Goal: Information Seeking & Learning: Check status

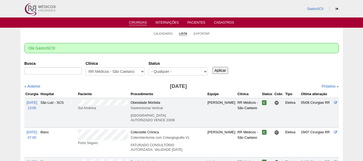
click at [140, 23] on link "Cirurgias" at bounding box center [138, 23] width 18 height 5
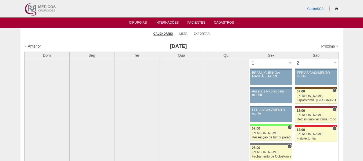
click at [140, 23] on link "Cirurgias" at bounding box center [138, 23] width 18 height 5
click at [139, 21] on link "Cirurgias" at bounding box center [138, 23] width 18 height 5
click at [168, 24] on link "Internações" at bounding box center [166, 23] width 23 height 5
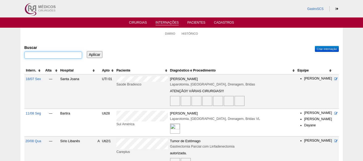
click at [64, 54] on input "Buscar" at bounding box center [52, 55] width 57 height 7
type input "[DEMOGRAPHIC_DATA]"
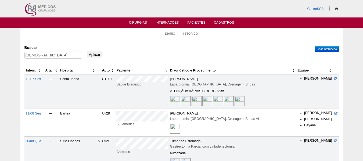
click at [95, 54] on input "Aplicar" at bounding box center [95, 54] width 16 height 7
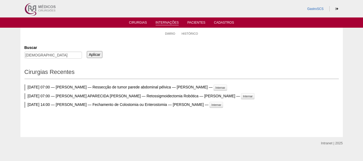
click at [95, 54] on input "Aplicar" at bounding box center [95, 54] width 16 height 7
click at [59, 56] on input "deivis" at bounding box center [52, 55] width 57 height 7
click at [136, 21] on link "Cirurgias" at bounding box center [138, 23] width 18 height 5
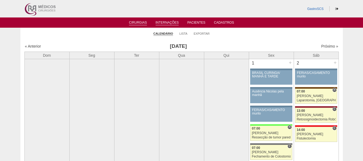
click at [167, 24] on link "Internações" at bounding box center [166, 23] width 23 height 5
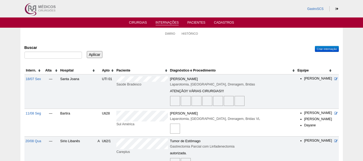
click at [199, 21] on link "Pacientes" at bounding box center [196, 23] width 18 height 5
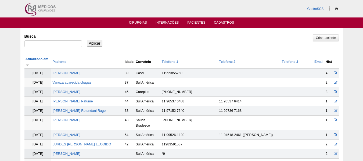
click at [219, 24] on link "Cadastros" at bounding box center [224, 23] width 20 height 5
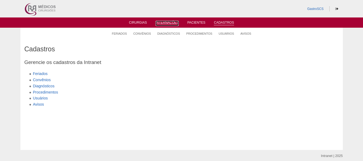
click at [173, 22] on link "Internações" at bounding box center [166, 23] width 23 height 5
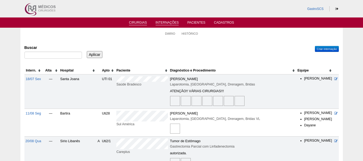
click at [141, 23] on link "Cirurgias" at bounding box center [138, 23] width 18 height 5
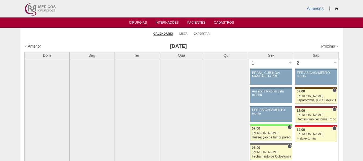
click at [182, 31] on li "Lista" at bounding box center [183, 34] width 8 height 8
click at [183, 34] on link "Lista" at bounding box center [183, 34] width 8 height 4
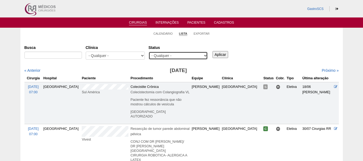
click at [192, 56] on select "- Qualquer - Reservada Confirmada Suspensa Cancelada" at bounding box center [177, 56] width 59 height 8
click at [191, 58] on select "- Qualquer - Reservada Confirmada Suspensa Cancelada" at bounding box center [177, 56] width 59 height 8
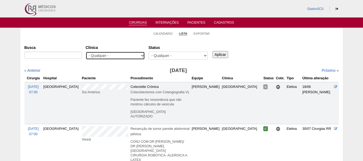
click at [117, 53] on select "- Qualquer - 6R Alphaville Assunção Bartira Brasil Christovão da Gama Cruz Azul…" at bounding box center [115, 56] width 59 height 8
select select "22"
click at [86, 52] on select "- Qualquer - 6R Alphaville Assunção Bartira Brasil Christovão da Gama Cruz Azul…" at bounding box center [115, 56] width 59 height 8
click at [222, 54] on input "Aplicar" at bounding box center [220, 54] width 16 height 7
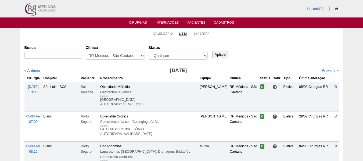
click at [61, 57] on input "Busca" at bounding box center [52, 55] width 57 height 7
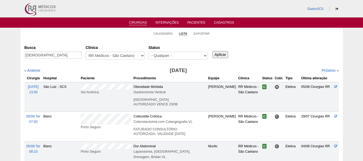
type input "DEIVIS"
click at [218, 55] on input "Aplicar" at bounding box center [220, 54] width 16 height 7
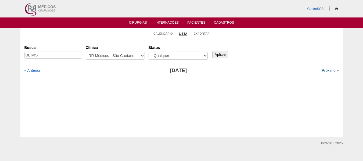
click at [333, 70] on link "Próximo »" at bounding box center [329, 70] width 17 height 4
click at [222, 52] on input "Aplicar" at bounding box center [220, 54] width 16 height 7
click at [42, 54] on input "DEIVIS" at bounding box center [52, 55] width 57 height 7
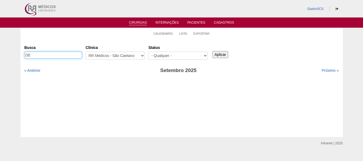
type input "D"
